Goal: Task Accomplishment & Management: Use online tool/utility

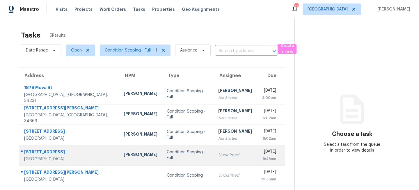
scroll to position [18, 0]
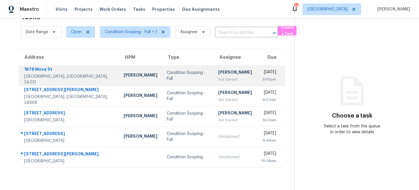
click at [124, 76] on div "[PERSON_NAME]" at bounding box center [141, 75] width 34 height 7
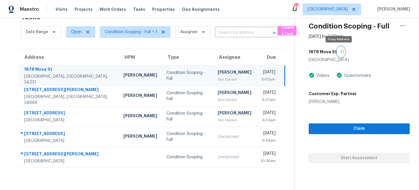
click at [340, 52] on icon "button" at bounding box center [341, 51] width 3 height 3
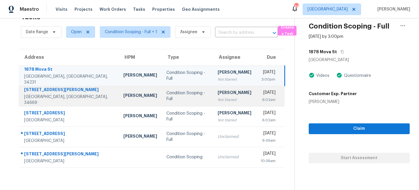
click at [170, 89] on td "Condition Scoping - Full" at bounding box center [188, 96] width 52 height 20
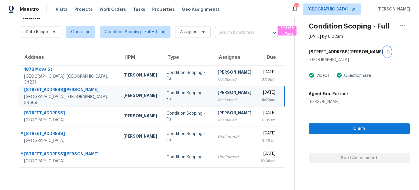
click at [387, 52] on icon "button" at bounding box center [388, 51] width 3 height 3
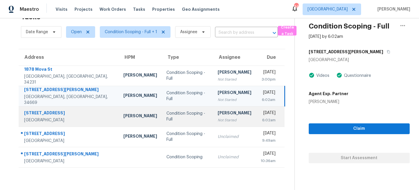
click at [180, 117] on div "Condition Scoping - Full" at bounding box center [187, 117] width 42 height 12
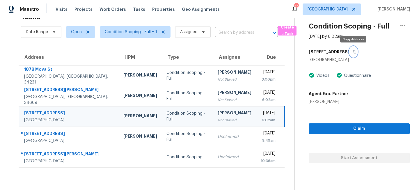
click at [354, 53] on icon "button" at bounding box center [354, 51] width 3 height 3
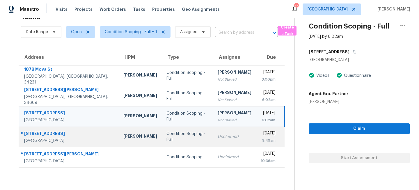
click at [182, 133] on td "Condition Scoping - Full" at bounding box center [188, 137] width 52 height 20
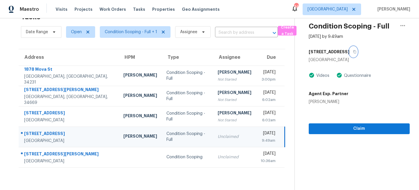
click at [353, 52] on icon "button" at bounding box center [354, 51] width 3 height 3
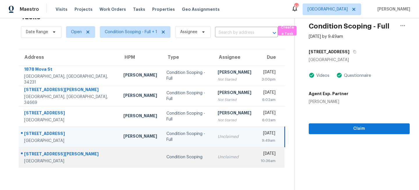
click at [171, 150] on td "Condition Scoping" at bounding box center [188, 157] width 52 height 20
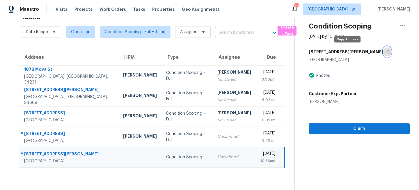
click at [387, 52] on icon "button" at bounding box center [388, 51] width 3 height 3
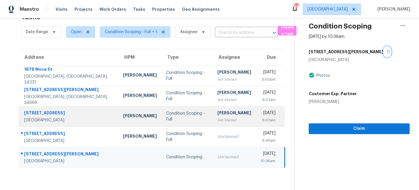
scroll to position [0, 0]
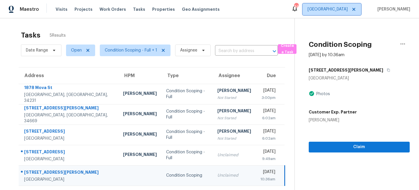
click at [350, 13] on span "Tampa" at bounding box center [332, 9] width 58 height 12
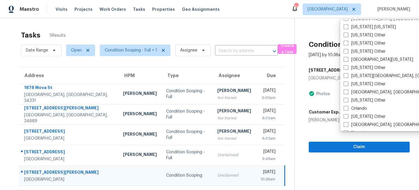
scroll to position [600, 0]
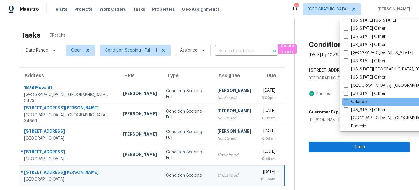
click at [347, 98] on div "Orlando" at bounding box center [400, 102] width 117 height 8
click at [348, 100] on span at bounding box center [346, 101] width 5 height 5
click at [347, 100] on input "Orlando" at bounding box center [346, 101] width 4 height 4
checkbox input "true"
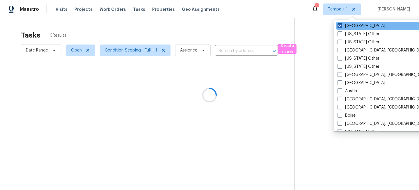
click at [347, 25] on label "Tampa" at bounding box center [362, 26] width 48 height 6
click at [341, 25] on input "Tampa" at bounding box center [340, 25] width 4 height 4
checkbox input "false"
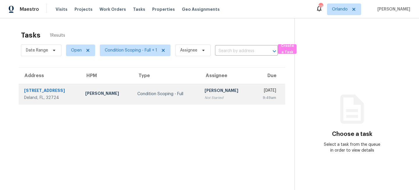
click at [212, 91] on div "[PERSON_NAME]" at bounding box center [226, 91] width 43 height 7
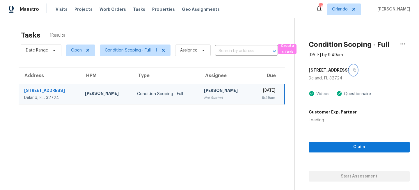
click at [353, 69] on icon "button" at bounding box center [354, 70] width 3 height 3
click at [348, 12] on span "Orlando" at bounding box center [340, 9] width 16 height 6
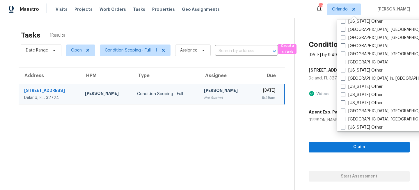
scroll to position [388, 0]
click at [347, 120] on label "[GEOGRAPHIC_DATA], [GEOGRAPHIC_DATA]" at bounding box center [386, 119] width 90 height 6
click at [345, 120] on input "[GEOGRAPHIC_DATA], [GEOGRAPHIC_DATA]" at bounding box center [343, 118] width 4 height 4
checkbox input "true"
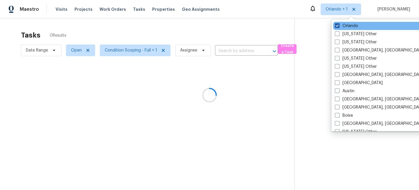
click at [346, 26] on label "Orlando" at bounding box center [346, 26] width 23 height 6
click at [339, 26] on input "Orlando" at bounding box center [337, 25] width 4 height 4
checkbox input "false"
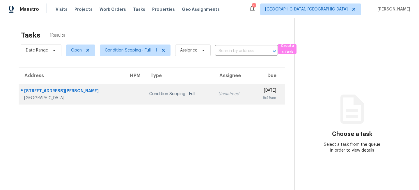
click at [162, 94] on div "Condition Scoping - Full" at bounding box center [179, 94] width 60 height 6
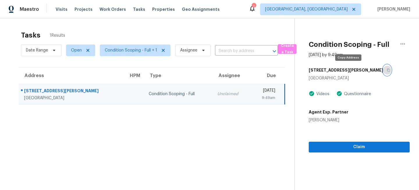
click at [387, 72] on icon "button" at bounding box center [388, 69] width 3 height 3
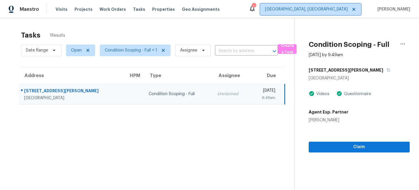
click at [345, 10] on span "[GEOGRAPHIC_DATA], [GEOGRAPHIC_DATA]" at bounding box center [306, 9] width 83 height 6
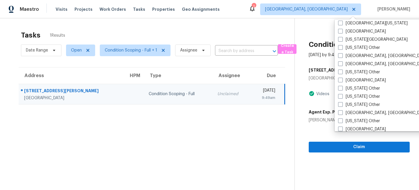
scroll to position [265, 0]
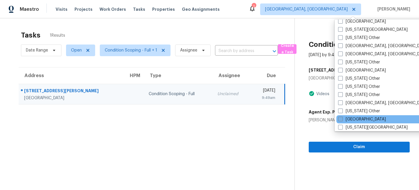
click at [350, 116] on label "[GEOGRAPHIC_DATA]" at bounding box center [362, 119] width 48 height 6
click at [342, 116] on input "[GEOGRAPHIC_DATA]" at bounding box center [340, 118] width 4 height 4
checkbox input "true"
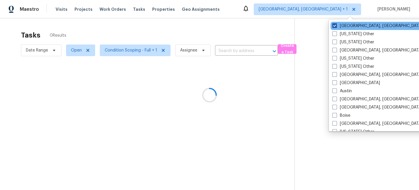
click at [344, 26] on label "[GEOGRAPHIC_DATA], [GEOGRAPHIC_DATA]" at bounding box center [377, 26] width 90 height 6
click at [336, 26] on input "[GEOGRAPHIC_DATA], [GEOGRAPHIC_DATA]" at bounding box center [334, 25] width 4 height 4
checkbox input "false"
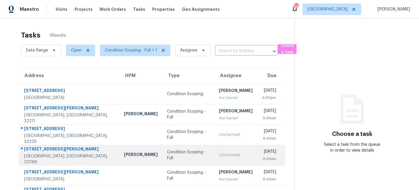
scroll to position [21, 0]
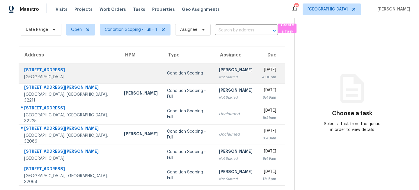
click at [167, 75] on div "Condition Scoping" at bounding box center [188, 73] width 42 height 6
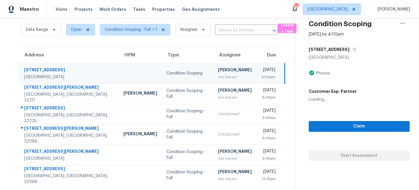
scroll to position [0, 0]
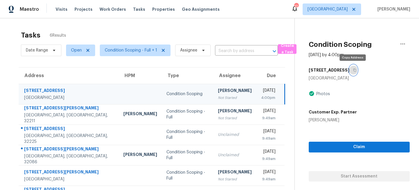
click at [354, 69] on icon "button" at bounding box center [354, 69] width 3 height 3
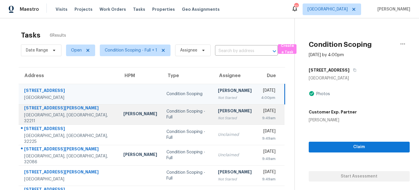
click at [183, 118] on td "Condition Scoping - Full" at bounding box center [188, 114] width 52 height 20
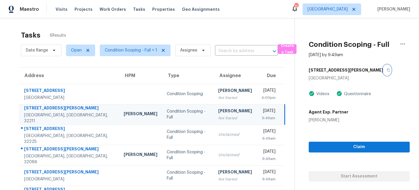
click at [387, 70] on icon "button" at bounding box center [388, 69] width 3 height 3
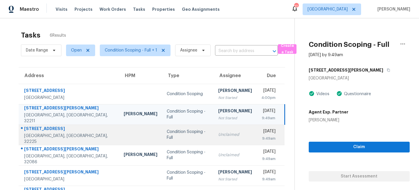
click at [169, 132] on div "Condition Scoping - Full" at bounding box center [188, 135] width 42 height 12
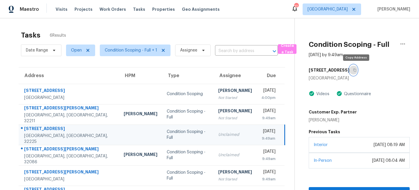
click at [356, 70] on icon "button" at bounding box center [354, 69] width 3 height 3
click at [214, 144] on td "Unclaimed" at bounding box center [235, 135] width 43 height 20
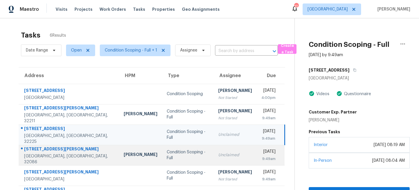
click at [214, 148] on td "Unclaimed" at bounding box center [235, 155] width 43 height 20
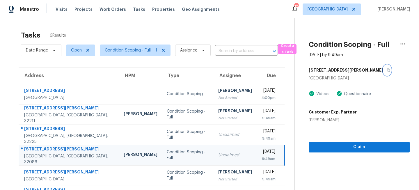
click at [387, 71] on icon "button" at bounding box center [388, 69] width 3 height 3
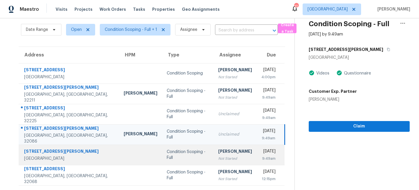
click at [214, 152] on td "Ranjith Kumar P Not Started" at bounding box center [235, 155] width 43 height 20
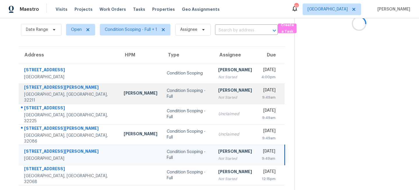
scroll to position [0, 0]
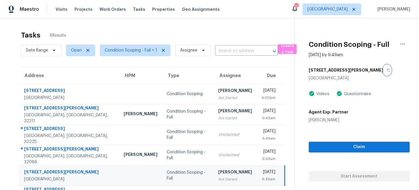
click at [387, 70] on icon "button" at bounding box center [388, 69] width 3 height 3
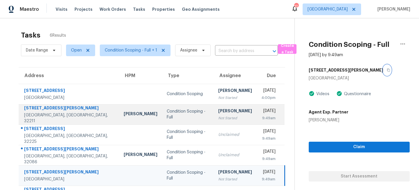
scroll to position [21, 0]
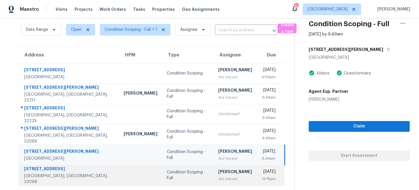
click at [167, 176] on div "Condition Scoping - Full" at bounding box center [188, 175] width 42 height 12
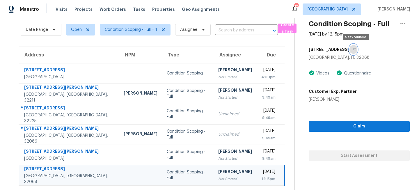
click at [356, 49] on icon "button" at bounding box center [354, 49] width 3 height 3
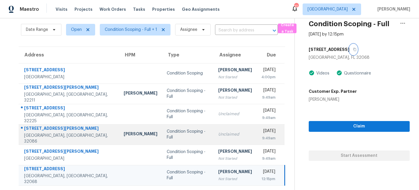
scroll to position [0, 0]
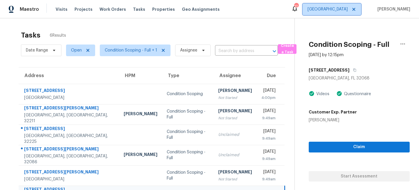
click at [340, 9] on span "[GEOGRAPHIC_DATA]" at bounding box center [328, 9] width 40 height 6
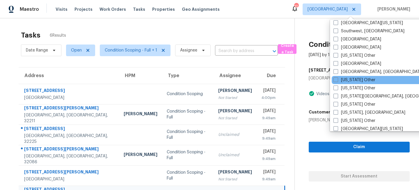
scroll to position [840, 0]
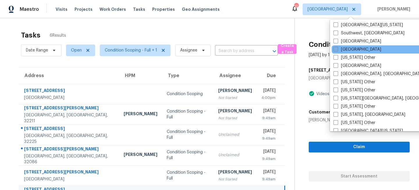
click at [338, 50] on label "[GEOGRAPHIC_DATA]" at bounding box center [357, 50] width 48 height 6
click at [337, 50] on input "[GEOGRAPHIC_DATA]" at bounding box center [335, 49] width 4 height 4
checkbox input "true"
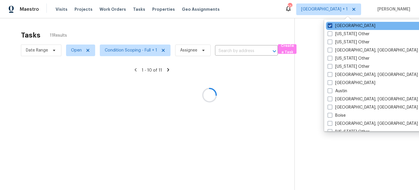
click at [347, 25] on label "[GEOGRAPHIC_DATA]" at bounding box center [352, 26] width 48 height 6
click at [331, 25] on input "[GEOGRAPHIC_DATA]" at bounding box center [330, 25] width 4 height 4
checkbox input "false"
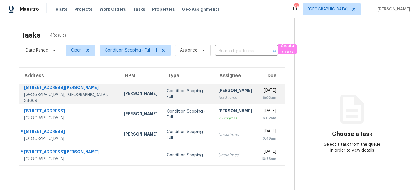
click at [171, 94] on div "Condition Scoping - Full" at bounding box center [188, 94] width 42 height 12
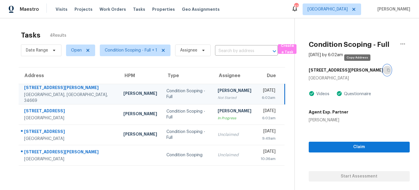
click at [387, 70] on icon "button" at bounding box center [388, 69] width 3 height 3
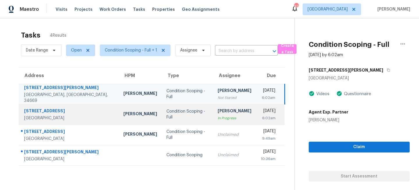
click at [168, 105] on td "Condition Scoping - Full" at bounding box center [188, 114] width 52 height 20
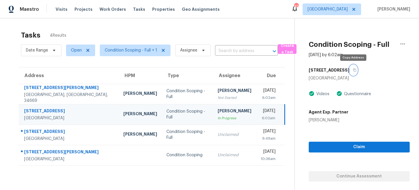
click at [353, 71] on icon "button" at bounding box center [354, 69] width 3 height 3
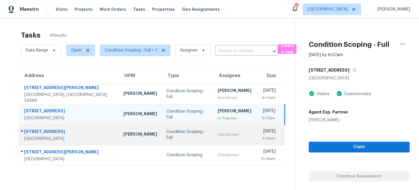
click at [213, 127] on td "Unclaimed" at bounding box center [234, 135] width 43 height 20
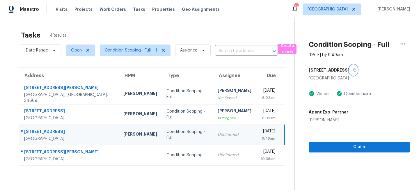
click at [353, 69] on icon "button" at bounding box center [354, 69] width 3 height 3
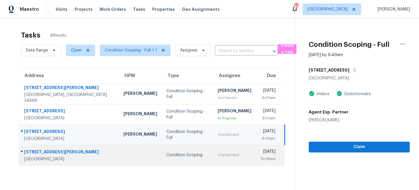
click at [166, 154] on div "Condition Scoping" at bounding box center [187, 155] width 42 height 6
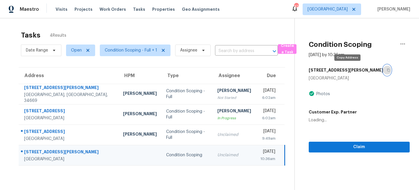
click at [387, 70] on icon "button" at bounding box center [388, 69] width 3 height 3
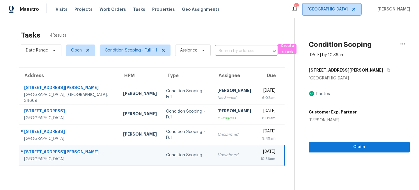
click at [345, 12] on span "[GEOGRAPHIC_DATA]" at bounding box center [332, 9] width 58 height 12
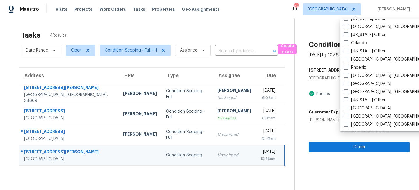
scroll to position [655, 0]
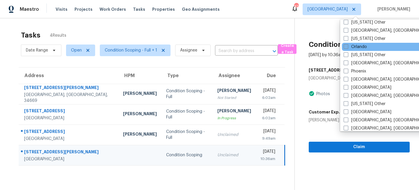
click at [352, 45] on label "Orlando" at bounding box center [355, 47] width 23 height 6
click at [347, 45] on input "Orlando" at bounding box center [346, 46] width 4 height 4
checkbox input "true"
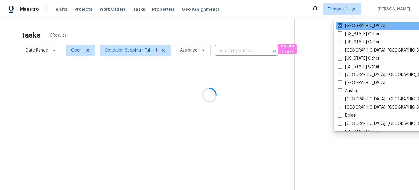
click at [350, 24] on label "Tampa" at bounding box center [362, 26] width 48 height 6
click at [341, 24] on input "Tampa" at bounding box center [340, 25] width 4 height 4
checkbox input "false"
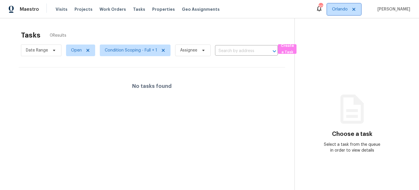
click at [339, 9] on span "Orlando" at bounding box center [344, 9] width 34 height 12
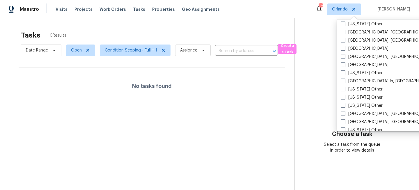
scroll to position [385, 0]
click at [353, 121] on label "Miami, FL" at bounding box center [386, 121] width 90 height 6
click at [345, 121] on input "Miami, FL" at bounding box center [343, 120] width 4 height 4
checkbox input "true"
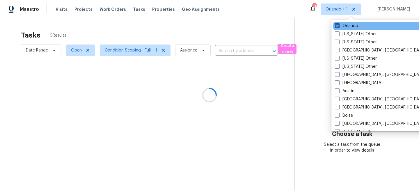
click at [346, 26] on label "Orlando" at bounding box center [346, 26] width 23 height 6
click at [339, 26] on input "Orlando" at bounding box center [337, 25] width 4 height 4
checkbox input "false"
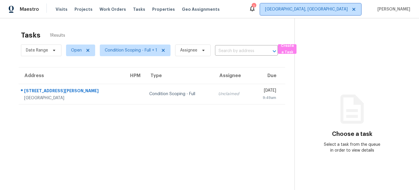
click at [344, 8] on span "[GEOGRAPHIC_DATA], [GEOGRAPHIC_DATA]" at bounding box center [306, 9] width 83 height 6
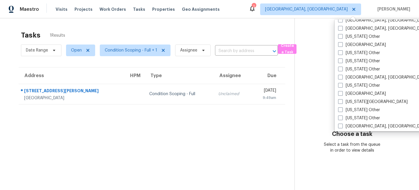
scroll to position [291, 0]
click at [346, 95] on label "[GEOGRAPHIC_DATA]" at bounding box center [362, 93] width 48 height 6
click at [342, 94] on input "[GEOGRAPHIC_DATA]" at bounding box center [340, 92] width 4 height 4
checkbox input "true"
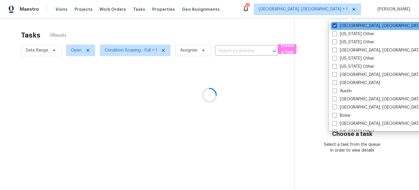
click at [344, 26] on label "Miami, FL" at bounding box center [377, 26] width 90 height 6
click at [336, 26] on input "Miami, FL" at bounding box center [334, 25] width 4 height 4
checkbox input "false"
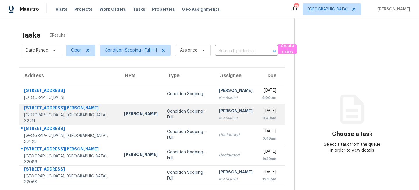
scroll to position [18, 0]
